Goal: Task Accomplishment & Management: Complete application form

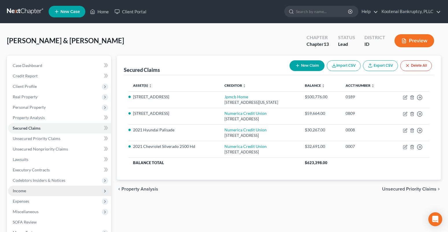
click at [26, 190] on span "Income" at bounding box center [19, 190] width 13 height 5
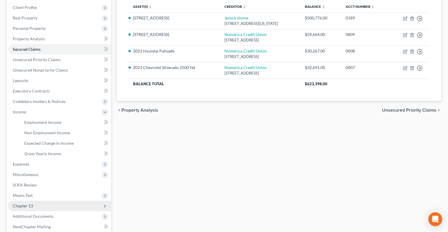
scroll to position [87, 0]
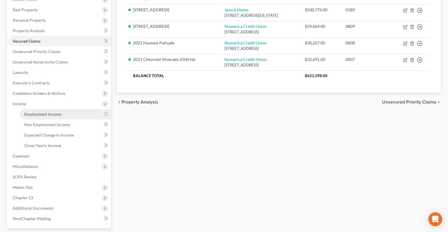
click at [39, 112] on span "Employment Income" at bounding box center [42, 113] width 37 height 5
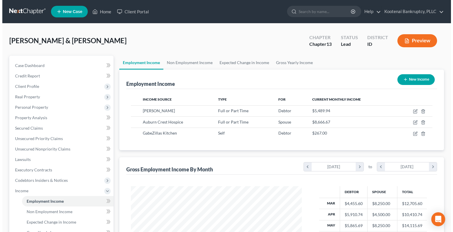
scroll to position [104, 183]
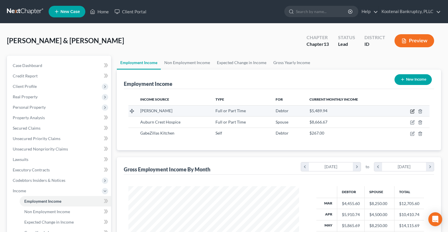
click at [412, 112] on icon "button" at bounding box center [413, 111] width 5 height 5
select select "0"
select select "50"
select select "2"
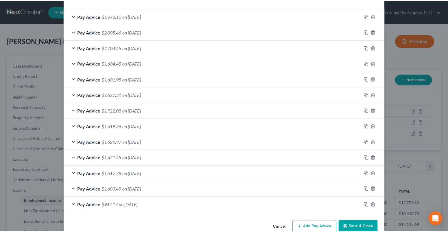
scroll to position [212, 0]
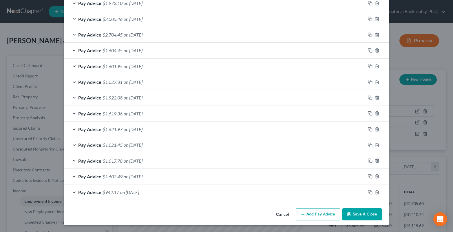
drag, startPoint x: 356, startPoint y: 218, endPoint x: 346, endPoint y: 217, distance: 9.9
click at [356, 218] on button "Save & Close" at bounding box center [361, 214] width 39 height 12
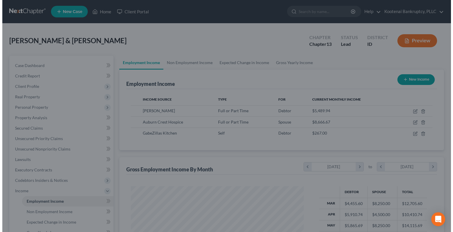
scroll to position [289419, 289340]
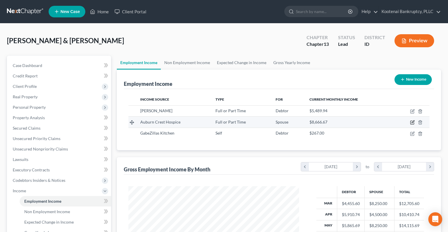
click at [412, 122] on icon "button" at bounding box center [413, 121] width 3 height 3
select select "0"
select select "13"
select select "2"
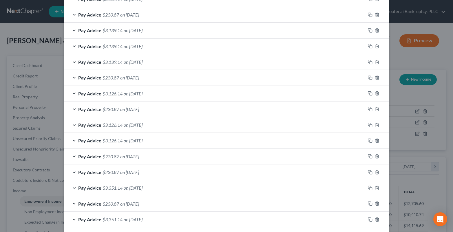
scroll to position [279, 0]
click at [375, 156] on icon "button" at bounding box center [377, 156] width 5 height 5
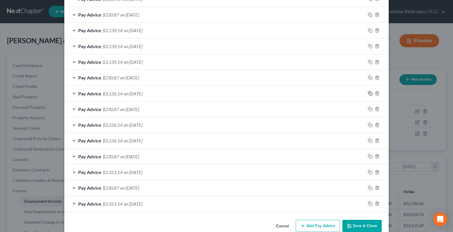
click at [369, 94] on icon "button" at bounding box center [370, 93] width 5 height 5
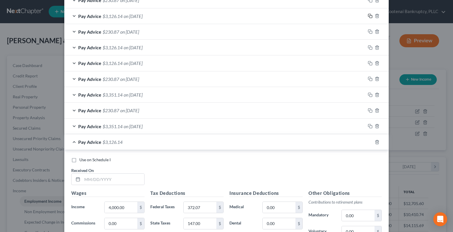
scroll to position [453, 0]
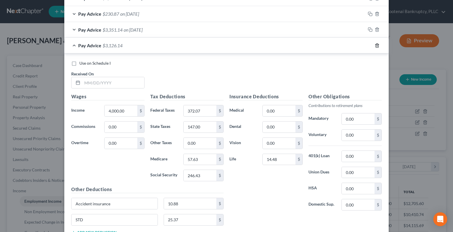
click at [375, 46] on icon "button" at bounding box center [377, 45] width 5 height 5
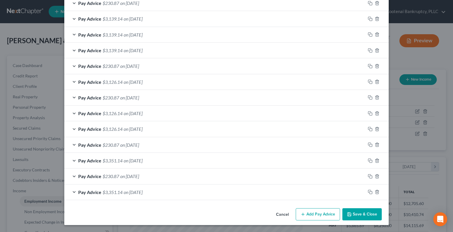
scroll to position [291, 0]
click at [71, 82] on div "Pay Advice $3,126.14 on [DATE]" at bounding box center [214, 81] width 301 height 15
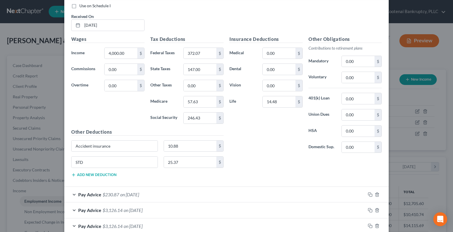
scroll to position [307, 0]
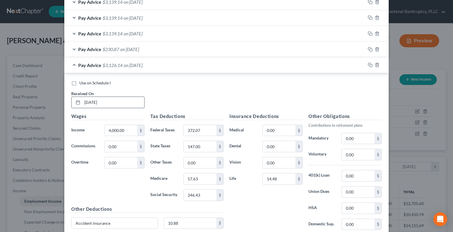
drag, startPoint x: 89, startPoint y: 101, endPoint x: 92, endPoint y: 103, distance: 4.0
click at [92, 103] on input "[DATE]" at bounding box center [113, 102] width 62 height 11
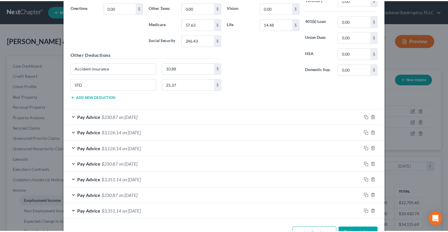
scroll to position [481, 0]
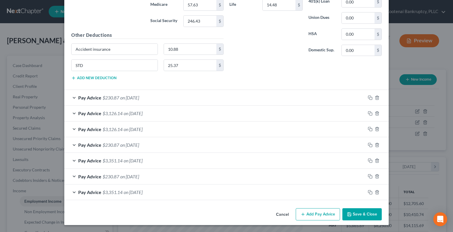
type input "[DATE]"
click at [366, 215] on button "Save & Close" at bounding box center [361, 214] width 39 height 12
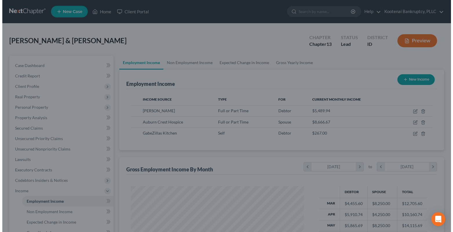
scroll to position [289419, 289340]
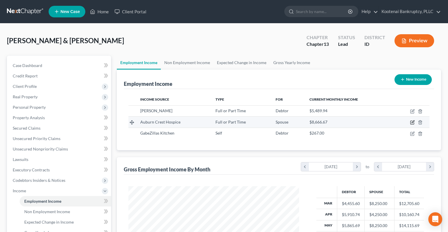
click at [412, 121] on icon "button" at bounding box center [413, 122] width 5 height 5
select select "0"
select select "13"
select select "2"
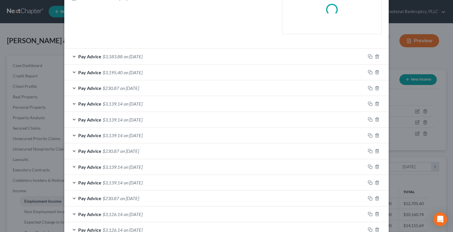
scroll to position [174, 0]
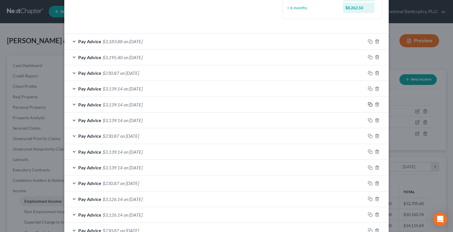
click at [369, 102] on icon "button" at bounding box center [370, 104] width 5 height 5
click at [70, 105] on div "Pay Advice $3,139.14 on [DATE]" at bounding box center [214, 104] width 301 height 15
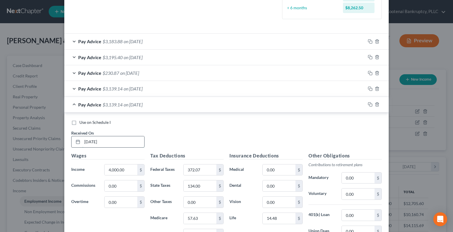
click at [91, 142] on input "[DATE]" at bounding box center [113, 141] width 62 height 11
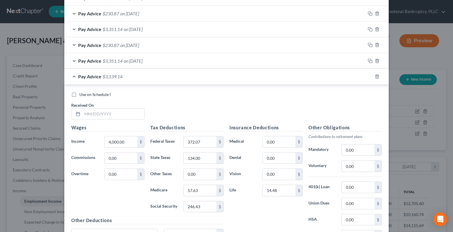
scroll to position [687, 0]
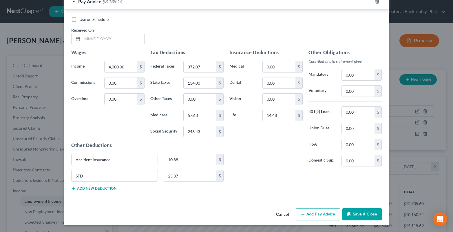
type input "[DATE]"
click at [369, 216] on button "Save & Close" at bounding box center [361, 214] width 39 height 12
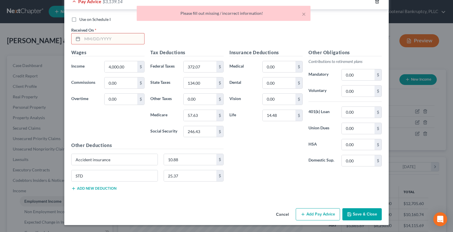
click at [376, 1] on icon "button" at bounding box center [377, 1] width 3 height 4
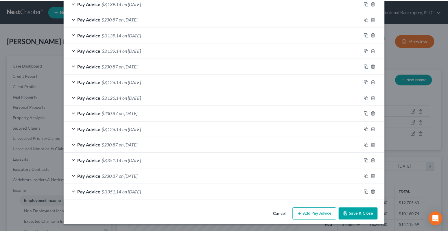
scroll to position [481, 0]
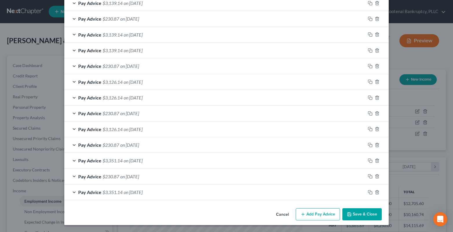
click at [348, 213] on polyline "button" at bounding box center [348, 212] width 1 height 1
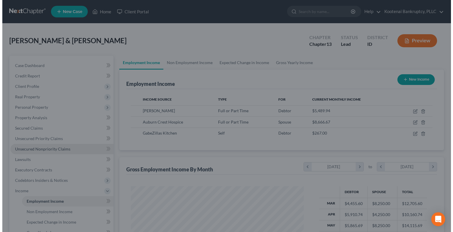
scroll to position [289419, 289340]
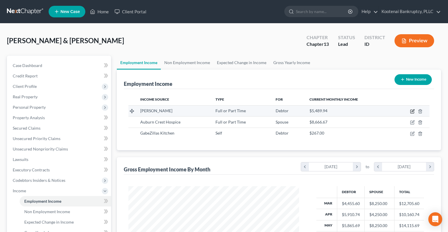
click at [411, 112] on icon "button" at bounding box center [413, 111] width 5 height 5
select select "0"
select select "50"
select select "2"
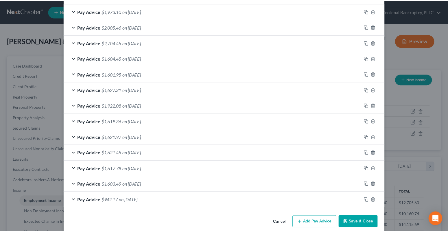
scroll to position [212, 0]
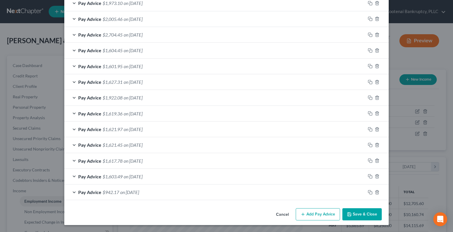
click at [361, 215] on button "Save & Close" at bounding box center [361, 214] width 39 height 12
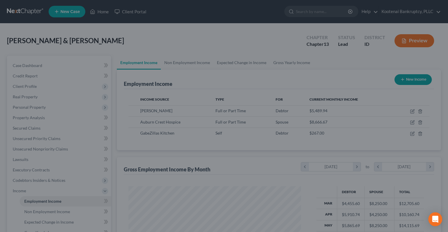
scroll to position [289419, 289340]
